Goal: Information Seeking & Learning: Understand process/instructions

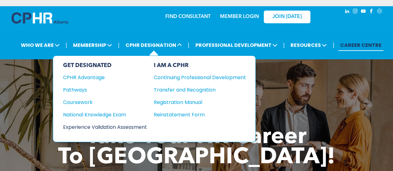
click at [111, 123] on div "Experience Validation Assessment" at bounding box center [101, 127] width 76 height 8
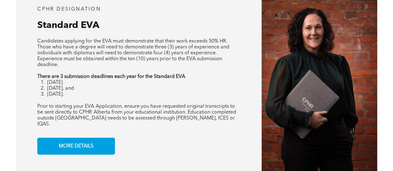
scroll to position [493, 0]
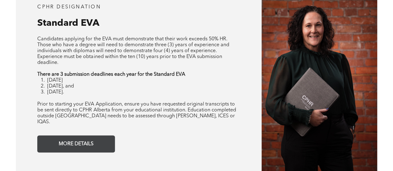
click at [77, 140] on span "MORE DETAILS" at bounding box center [76, 144] width 39 height 12
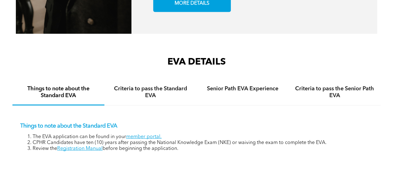
scroll to position [844, 0]
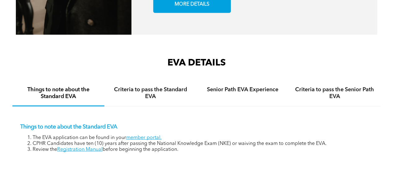
click at [77, 141] on li "CPHR Candidates have ten (10) years after passing the National Knowledge Exam (…" at bounding box center [203, 144] width 340 height 6
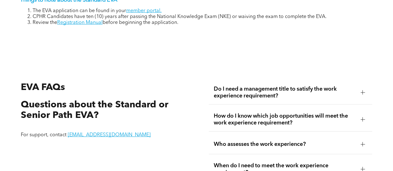
scroll to position [971, 0]
click at [91, 23] on link "Registration Manual" at bounding box center [79, 22] width 45 height 5
